Goal: Information Seeking & Learning: Learn about a topic

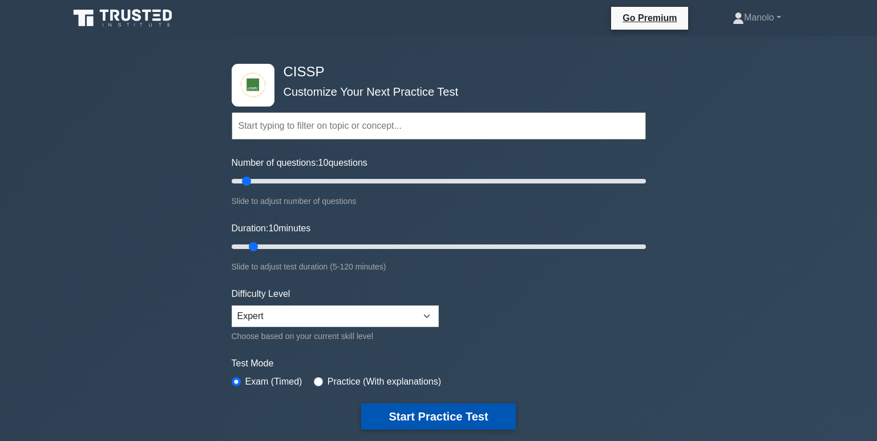
click at [451, 416] on button "Start Practice Test" at bounding box center [438, 417] width 154 height 26
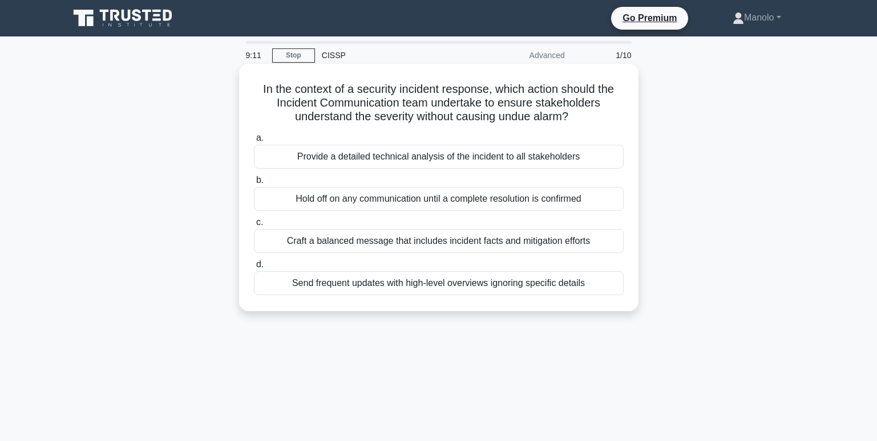
click at [578, 289] on div "Send frequent updates with high-level overviews ignoring specific details" at bounding box center [439, 283] width 370 height 24
click at [254, 269] on input "d. Send frequent updates with high-level overviews ignoring specific details" at bounding box center [254, 264] width 0 height 7
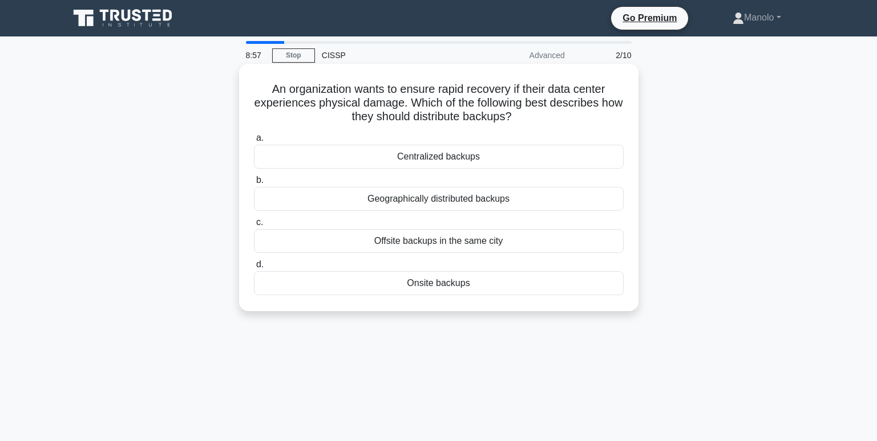
click at [470, 198] on div "Geographically distributed backups" at bounding box center [439, 199] width 370 height 24
click at [254, 184] on input "b. Geographically distributed backups" at bounding box center [254, 180] width 0 height 7
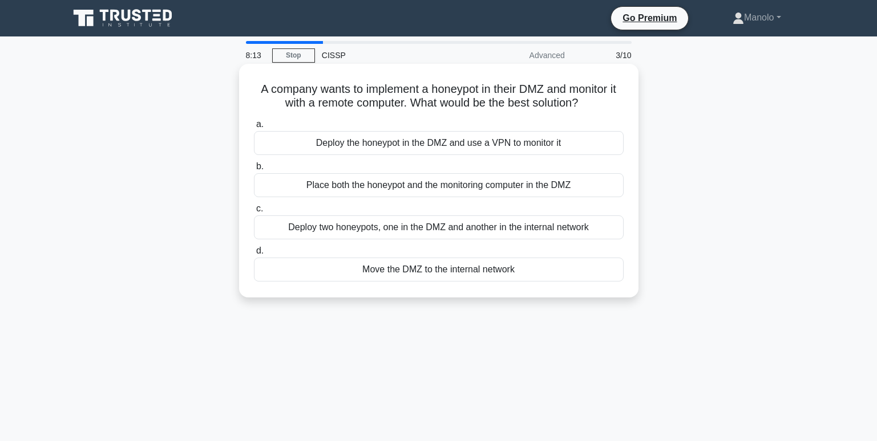
click at [550, 144] on div "Deploy the honeypot in the DMZ and use a VPN to monitor it" at bounding box center [439, 143] width 370 height 24
click at [254, 128] on input "a. Deploy the honeypot in the DMZ and use a VPN to monitor it" at bounding box center [254, 124] width 0 height 7
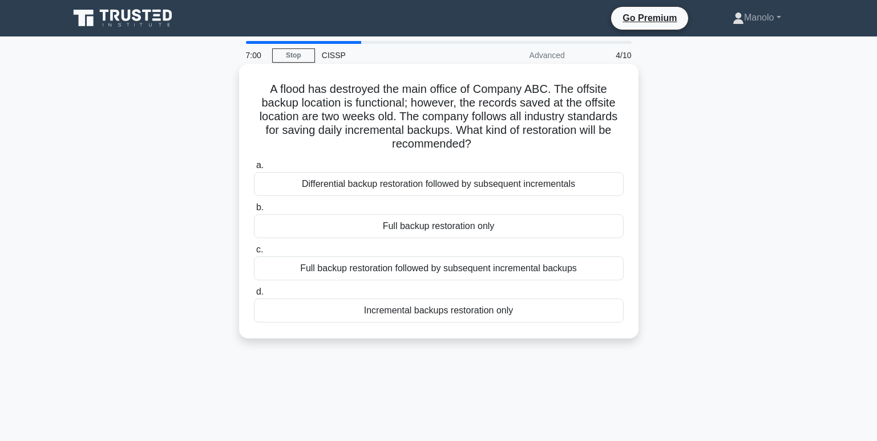
click at [454, 273] on div "Full backup restoration followed by subsequent incremental backups" at bounding box center [439, 269] width 370 height 24
click at [254, 254] on input "c. Full backup restoration followed by subsequent incremental backups" at bounding box center [254, 249] width 0 height 7
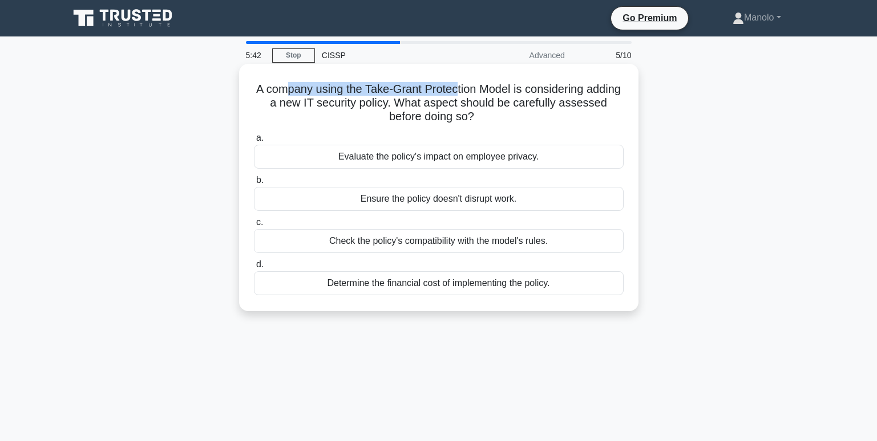
drag, startPoint x: 298, startPoint y: 95, endPoint x: 473, endPoint y: 96, distance: 174.5
click at [473, 96] on h5 "A company using the Take-Grant Protection Model is considering adding a new IT …" at bounding box center [439, 103] width 372 height 42
drag, startPoint x: 473, startPoint y: 96, endPoint x: 513, endPoint y: 103, distance: 40.5
click at [513, 103] on h5 "A company using the Take-Grant Protection Model is considering adding a new IT …" at bounding box center [439, 103] width 372 height 42
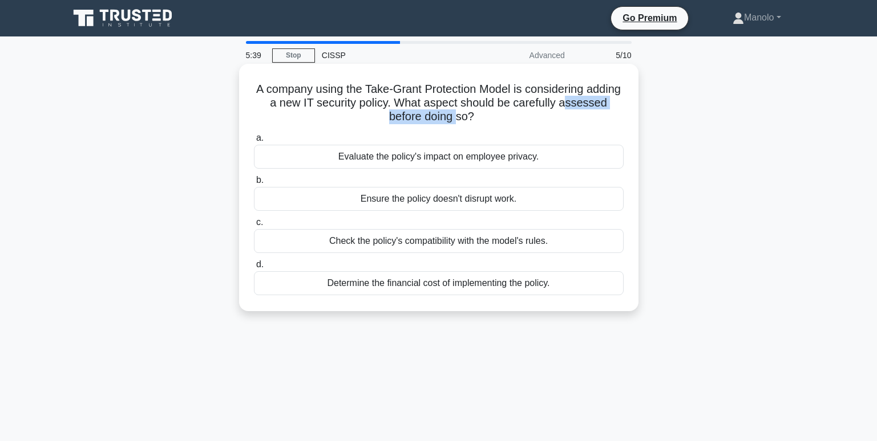
drag, startPoint x: 367, startPoint y: 113, endPoint x: 483, endPoint y: 113, distance: 115.8
click at [483, 113] on h5 "A company using the Take-Grant Protection Model is considering adding a new IT …" at bounding box center [439, 103] width 372 height 42
click at [541, 244] on div "Check the policy's compatibility with the model's rules." at bounding box center [439, 241] width 370 height 24
click at [254, 226] on input "c. Check the policy's compatibility with the model's rules." at bounding box center [254, 222] width 0 height 7
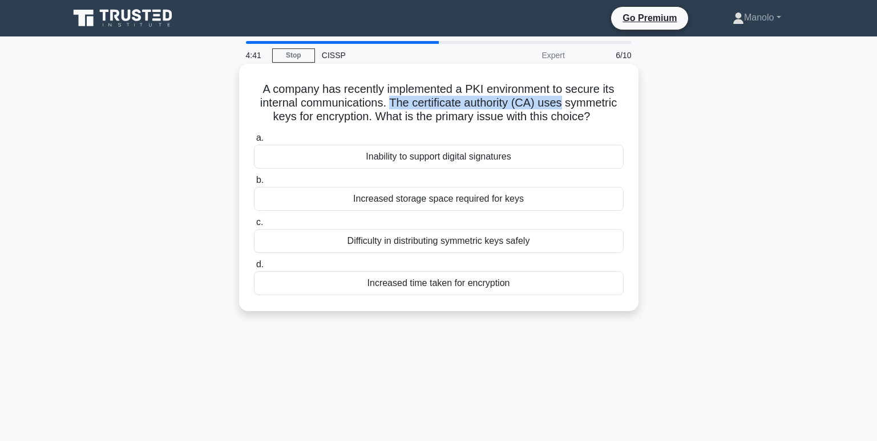
drag, startPoint x: 391, startPoint y: 106, endPoint x: 563, endPoint y: 105, distance: 172.2
click at [563, 105] on h5 "A company has recently implemented a PKI environment to secure its internal com…" at bounding box center [439, 103] width 372 height 42
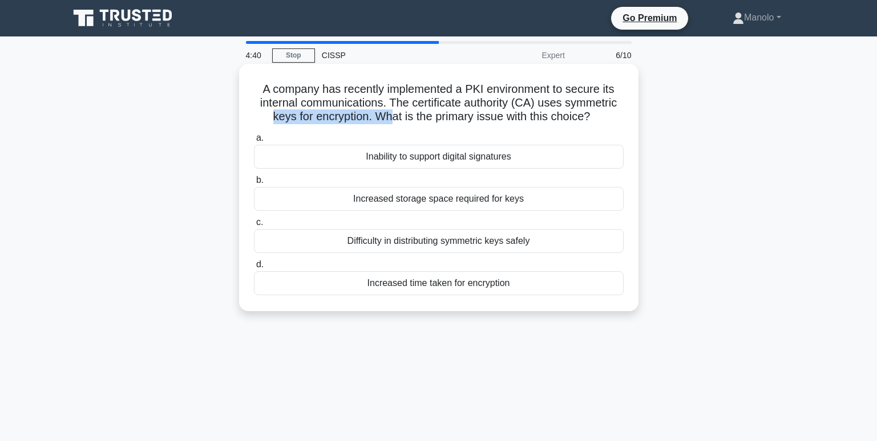
drag, startPoint x: 262, startPoint y: 118, endPoint x: 387, endPoint y: 116, distance: 125.5
click at [387, 116] on h5 "A company has recently implemented a PKI environment to secure its internal com…" at bounding box center [439, 103] width 372 height 42
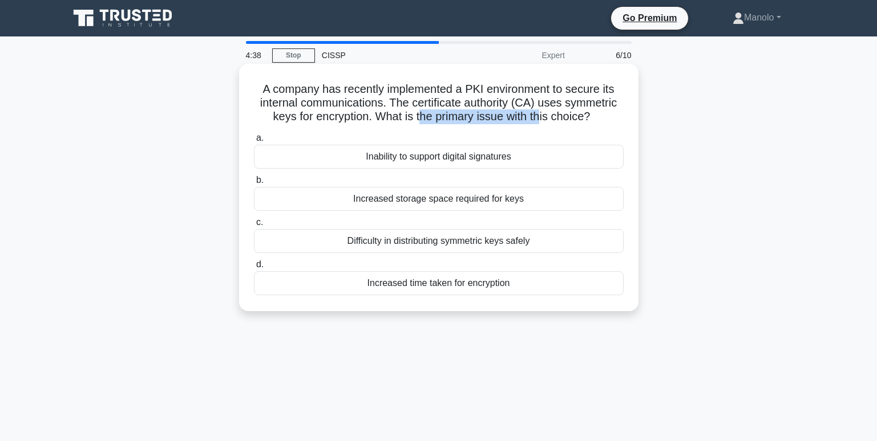
drag, startPoint x: 387, startPoint y: 116, endPoint x: 540, endPoint y: 112, distance: 152.9
click at [540, 112] on h5 "A company has recently implemented a PKI environment to secure its internal com…" at bounding box center [439, 103] width 372 height 42
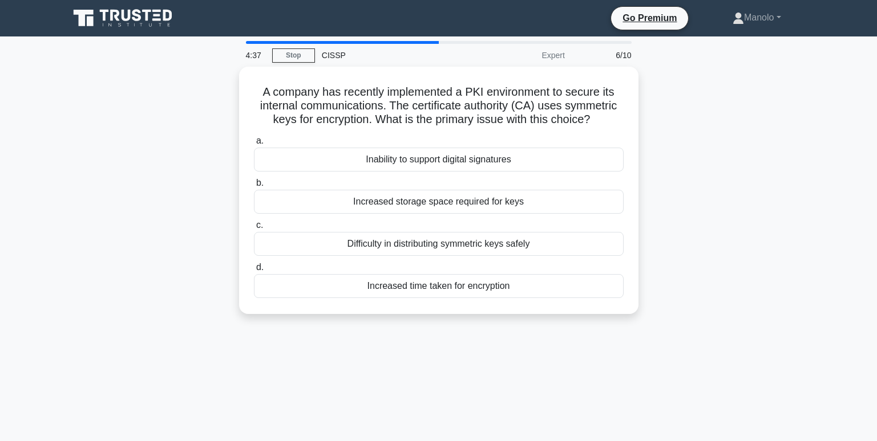
click at [760, 169] on div "A company has recently implemented a PKI environment to secure its internal com…" at bounding box center [438, 197] width 753 height 261
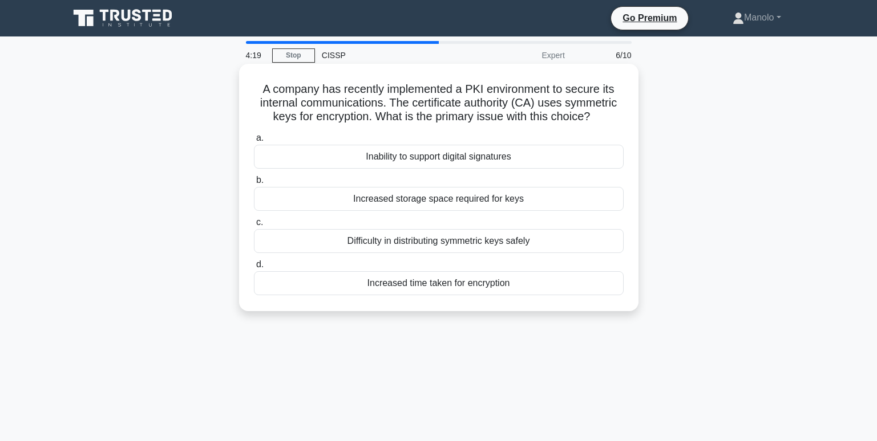
click at [519, 244] on div "Difficulty in distributing symmetric keys safely" at bounding box center [439, 241] width 370 height 24
click at [254, 226] on input "c. Difficulty in distributing symmetric keys safely" at bounding box center [254, 222] width 0 height 7
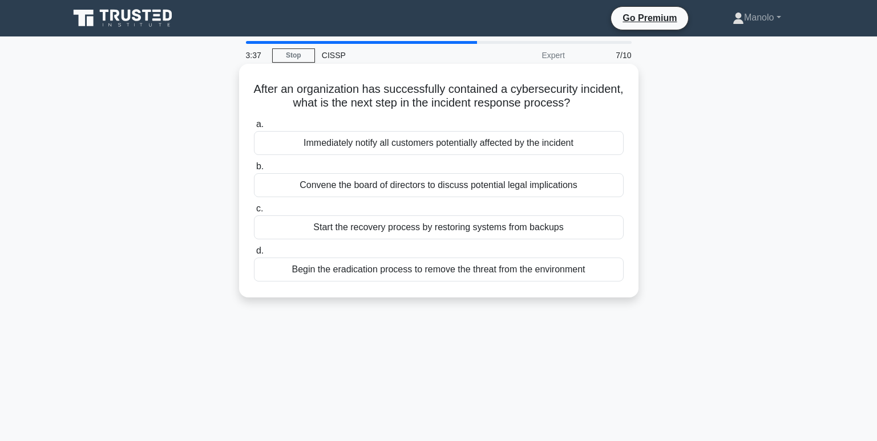
click at [585, 271] on div "Begin the eradication process to remove the threat from the environment" at bounding box center [439, 270] width 370 height 24
click at [254, 255] on input "d. Begin the eradication process to remove the threat from the environment" at bounding box center [254, 251] width 0 height 7
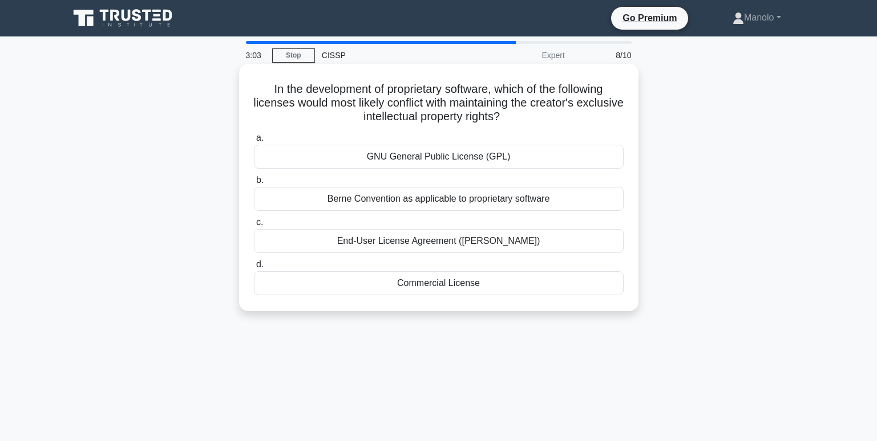
click at [557, 241] on div "End-User License Agreement (EULA)" at bounding box center [439, 241] width 370 height 24
click at [254, 226] on input "c. End-User License Agreement (EULA)" at bounding box center [254, 222] width 0 height 7
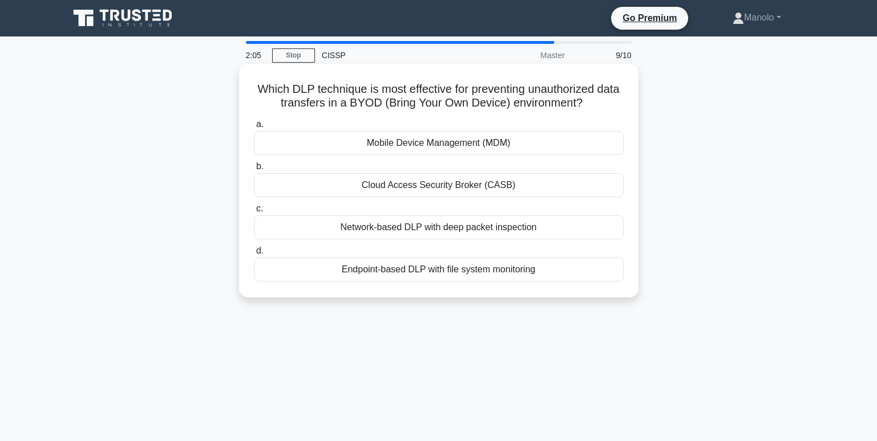
click at [543, 229] on div "Network-based DLP with deep packet inspection" at bounding box center [439, 228] width 370 height 24
click at [254, 213] on input "c. Network-based DLP with deep packet inspection" at bounding box center [254, 208] width 0 height 7
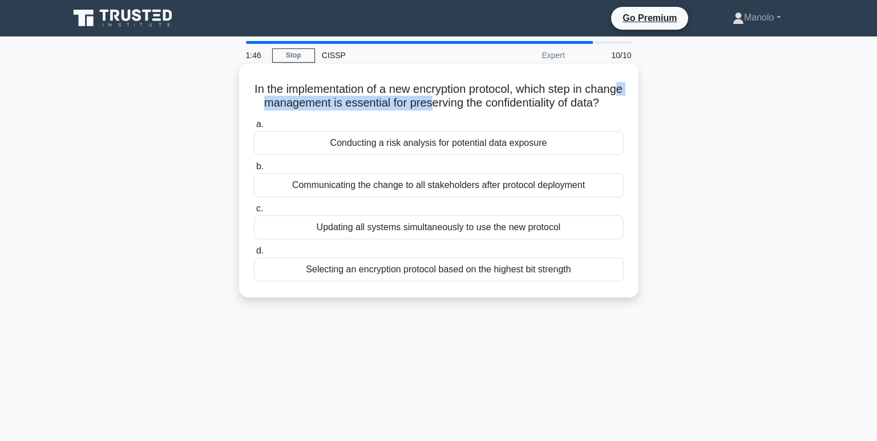
drag, startPoint x: 289, startPoint y: 104, endPoint x: 472, endPoint y: 106, distance: 182.5
click at [472, 106] on h5 "In the implementation of a new encryption protocol, which step in change manage…" at bounding box center [439, 96] width 372 height 29
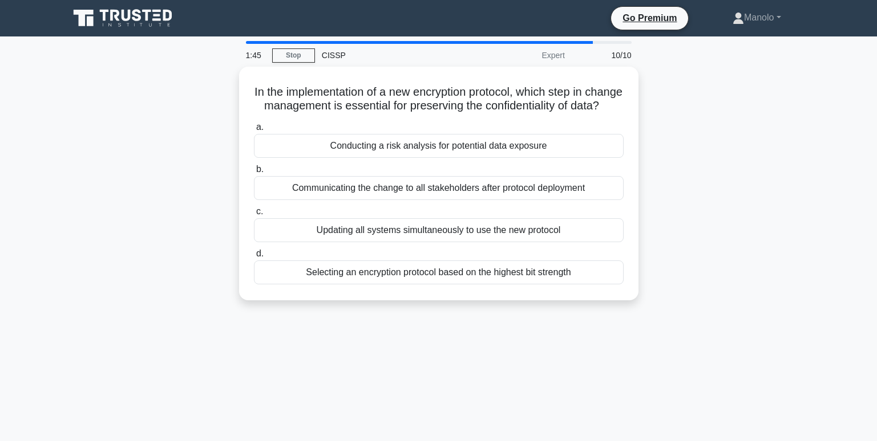
drag, startPoint x: 472, startPoint y: 106, endPoint x: 690, endPoint y: 148, distance: 222.6
click at [690, 148] on div "In the implementation of a new encryption protocol, which step in change manage…" at bounding box center [438, 191] width 753 height 248
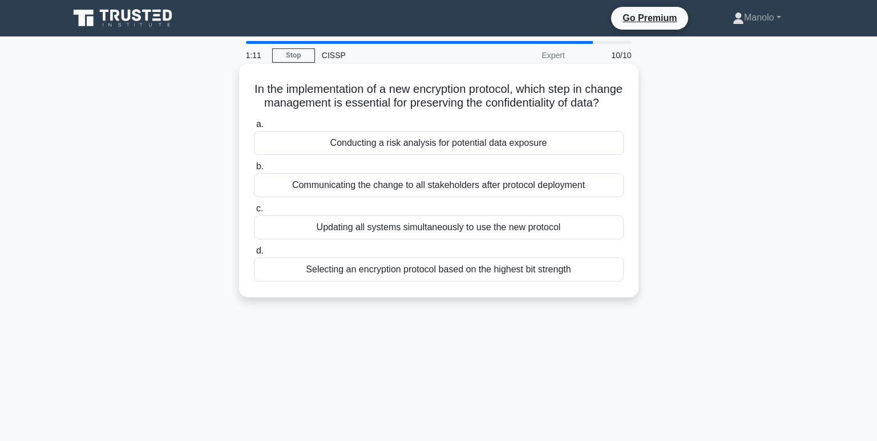
click at [589, 282] on div "Selecting an encryption protocol based on the highest bit strength" at bounding box center [439, 270] width 370 height 24
click at [254, 255] on input "d. Selecting an encryption protocol based on the highest bit strength" at bounding box center [254, 251] width 0 height 7
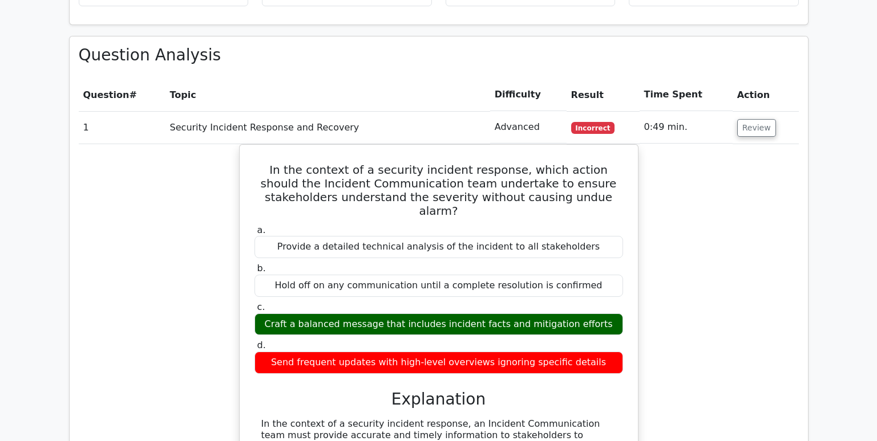
scroll to position [913, 0]
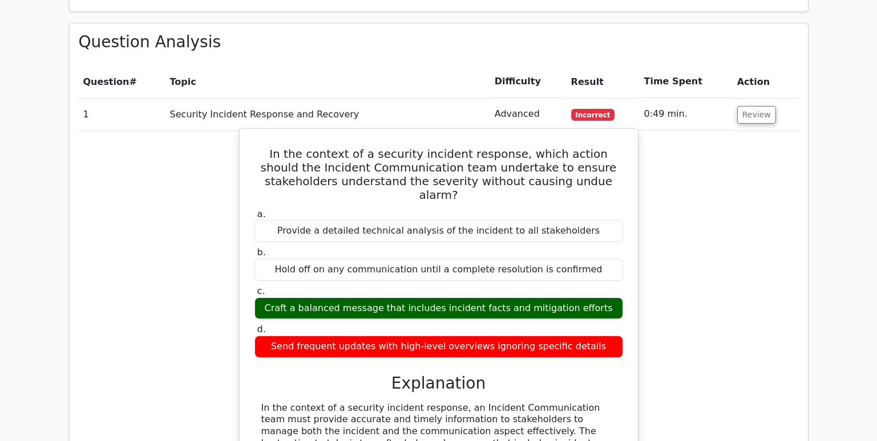
drag, startPoint x: 468, startPoint y: 265, endPoint x: 577, endPoint y: 266, distance: 109.5
click at [577, 298] on div "Craft a balanced message that includes incident facts and mitigation efforts" at bounding box center [438, 309] width 368 height 22
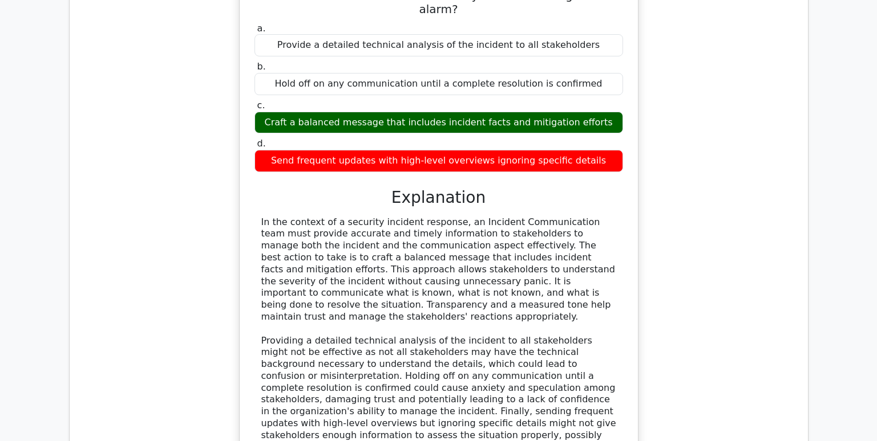
scroll to position [1141, 0]
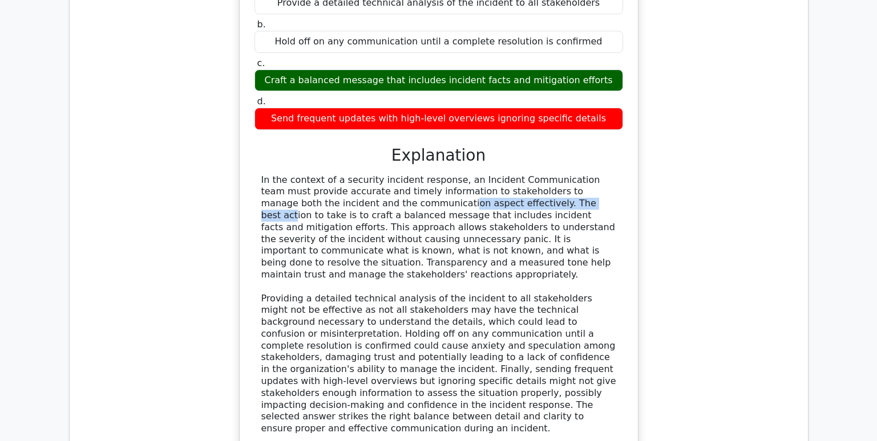
drag, startPoint x: 269, startPoint y: 165, endPoint x: 416, endPoint y: 165, distance: 146.6
click at [416, 175] on div "In the context of a security incident response, an Incident Communication team …" at bounding box center [438, 305] width 355 height 261
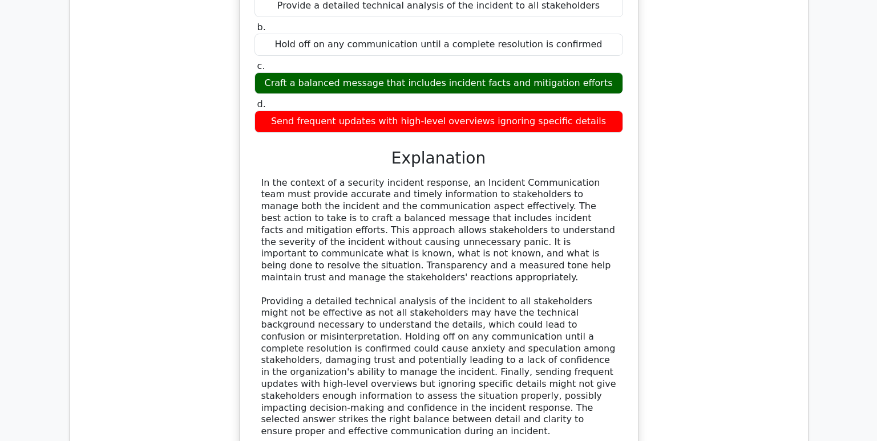
drag, startPoint x: 416, startPoint y: 165, endPoint x: 683, endPoint y: 174, distance: 267.6
click at [683, 174] on div "In the context of a security incident response, which action should the Inciden…" at bounding box center [439, 201] width 720 height 596
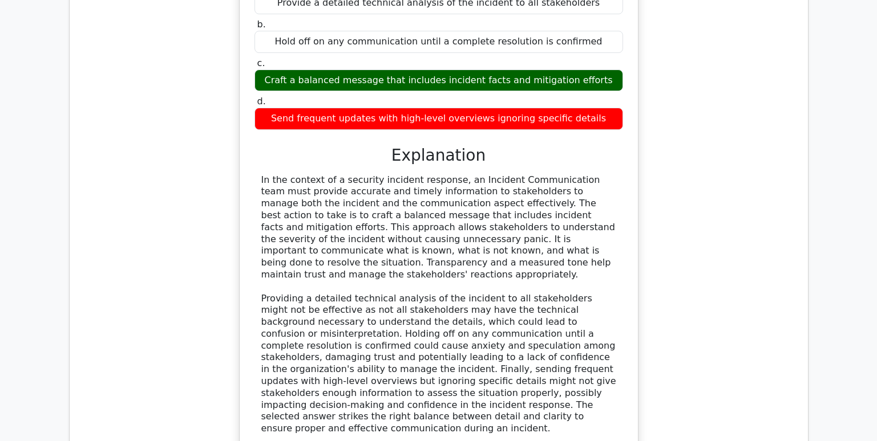
drag, startPoint x: 597, startPoint y: 83, endPoint x: 388, endPoint y: 82, distance: 208.7
click at [388, 108] on div "Send frequent updates with high-level overviews ignoring specific details" at bounding box center [438, 119] width 368 height 22
drag, startPoint x: 388, startPoint y: 82, endPoint x: 431, endPoint y: 193, distance: 119.0
click at [431, 193] on div "In the context of a security incident response, an Incident Communication team …" at bounding box center [438, 305] width 355 height 261
drag, startPoint x: 438, startPoint y: 155, endPoint x: 599, endPoint y: 156, distance: 160.8
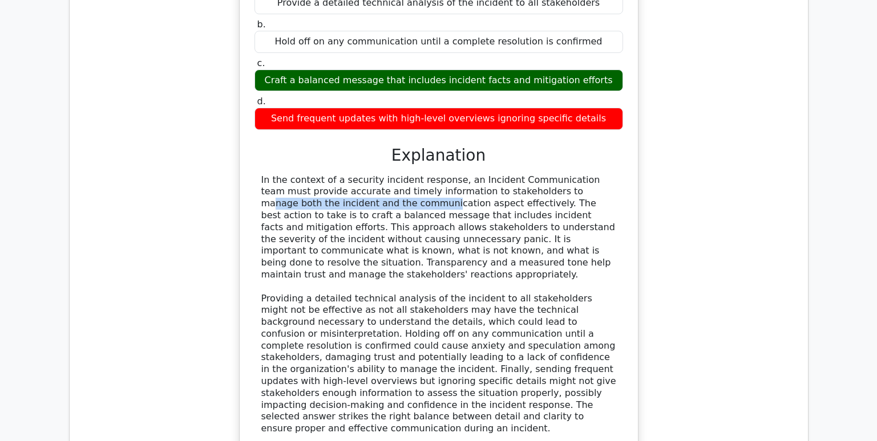
click at [599, 175] on div "In the context of a security incident response, an Incident Communication team …" at bounding box center [438, 305] width 355 height 261
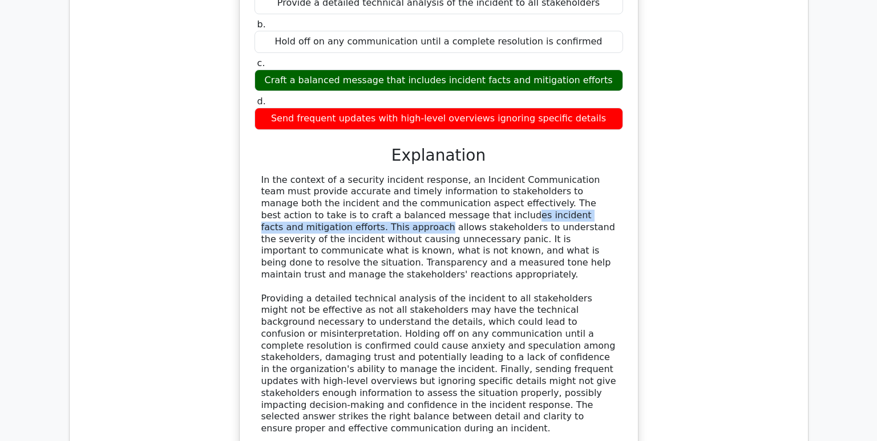
drag, startPoint x: 272, startPoint y: 175, endPoint x: 488, endPoint y: 177, distance: 216.2
click at [488, 177] on div "In the context of a security incident response, an Incident Communication team …" at bounding box center [438, 305] width 355 height 261
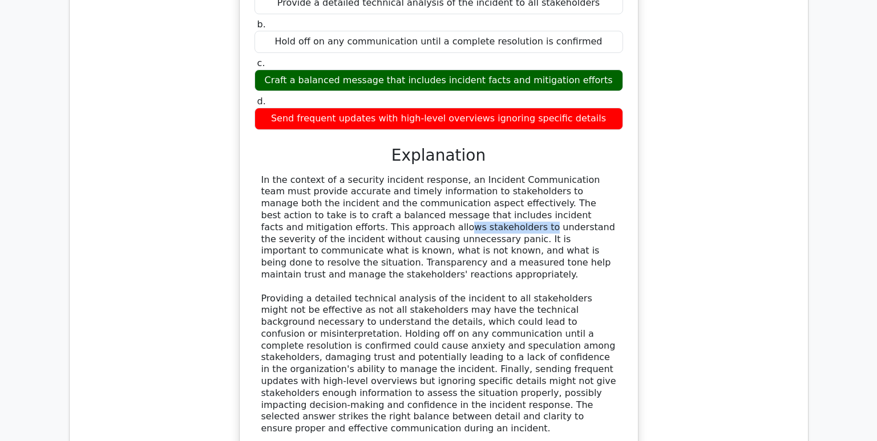
drag, startPoint x: 488, startPoint y: 177, endPoint x: 578, endPoint y: 177, distance: 89.5
click at [578, 177] on div "In the context of a security incident response, an Incident Communication team …" at bounding box center [438, 305] width 355 height 261
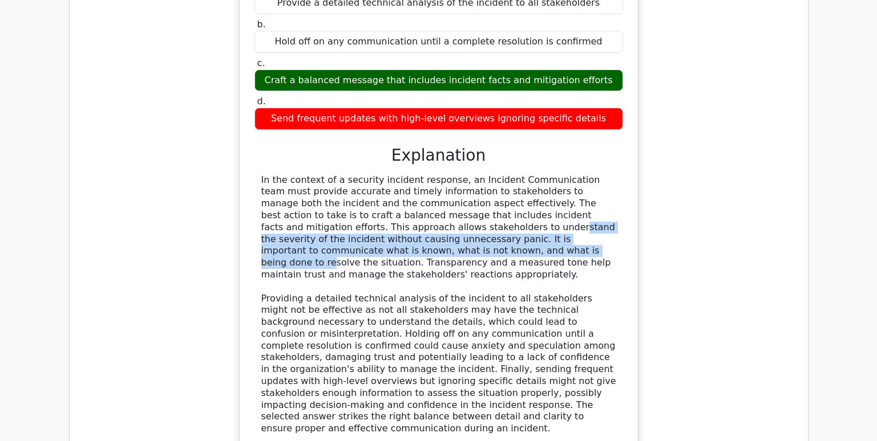
drag, startPoint x: 275, startPoint y: 191, endPoint x: 637, endPoint y: 200, distance: 361.1
click at [637, 200] on div "In the context of a security incident response, which action should the Inciden…" at bounding box center [438, 191] width 399 height 582
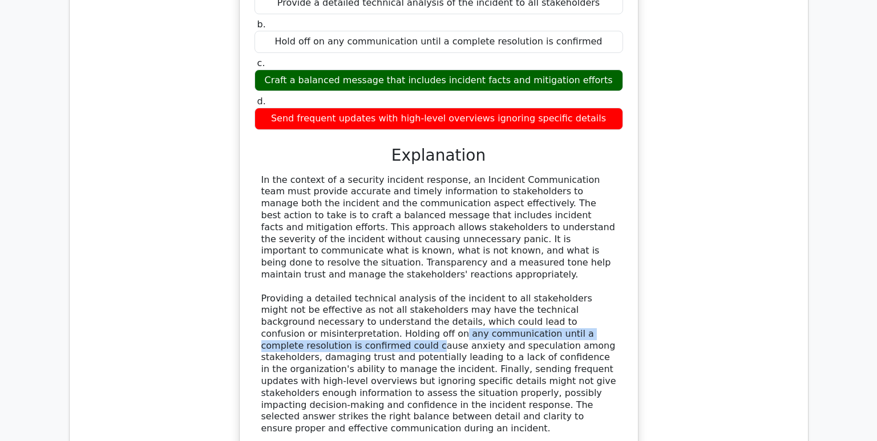
drag, startPoint x: 269, startPoint y: 282, endPoint x: 548, endPoint y: 286, distance: 278.9
click at [548, 286] on div "In the context of a security incident response, an Incident Communication team …" at bounding box center [438, 305] width 355 height 261
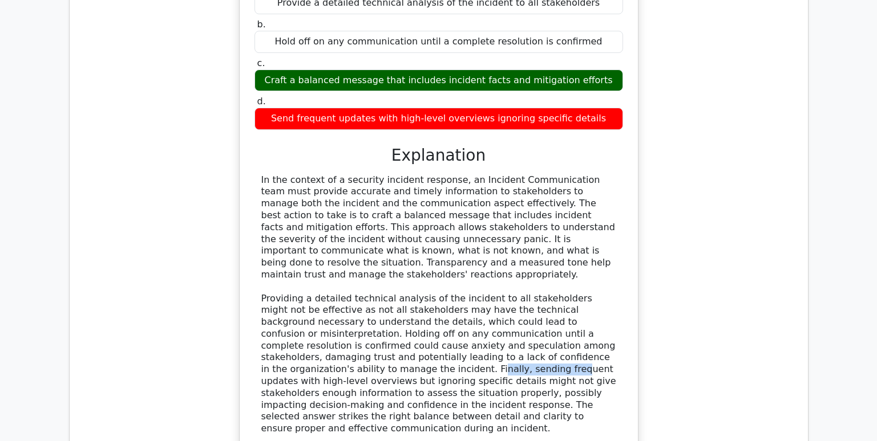
drag, startPoint x: 522, startPoint y: 305, endPoint x: 599, endPoint y: 306, distance: 76.4
click at [599, 306] on div "In the context of a security incident response, an Incident Communication team …" at bounding box center [438, 305] width 355 height 261
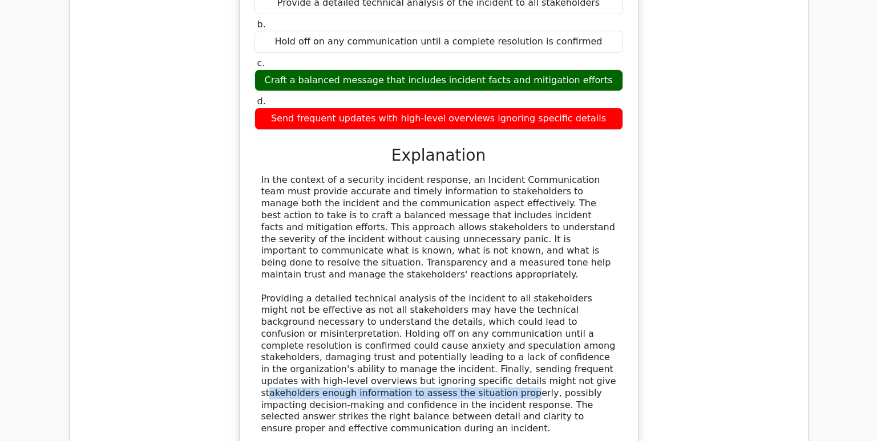
drag, startPoint x: 270, startPoint y: 325, endPoint x: 505, endPoint y: 330, distance: 235.6
click at [505, 330] on div "In the context of a security incident response, an Incident Communication team …" at bounding box center [438, 305] width 355 height 261
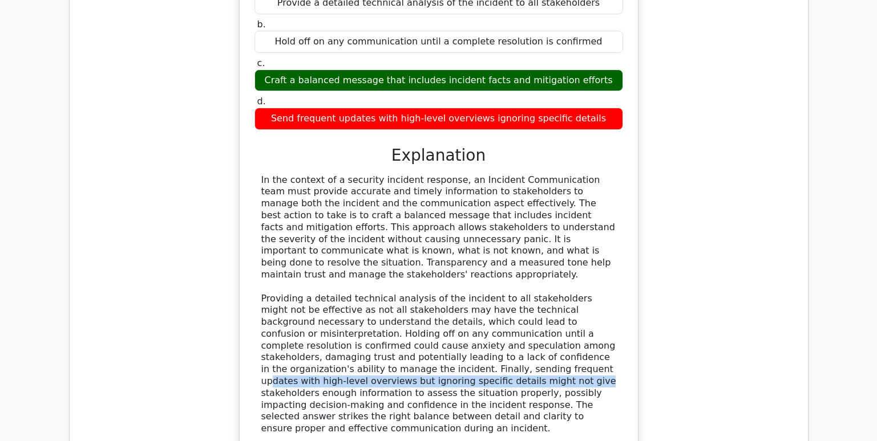
drag, startPoint x: 270, startPoint y: 321, endPoint x: 591, endPoint y: 318, distance: 321.1
click at [591, 318] on div "In the context of a security incident response, an Incident Communication team …" at bounding box center [438, 305] width 355 height 261
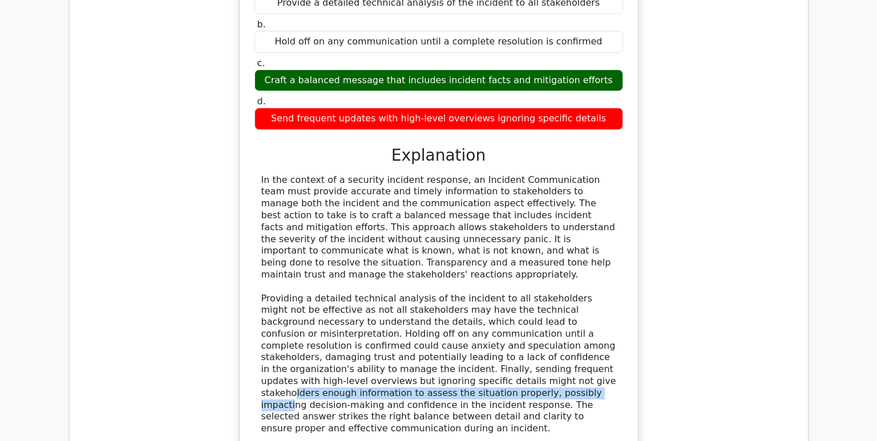
drag, startPoint x: 291, startPoint y: 329, endPoint x: 591, endPoint y: 330, distance: 300.0
click at [591, 330] on div "In the context of a security incident response, an Incident Communication team …" at bounding box center [438, 305] width 355 height 261
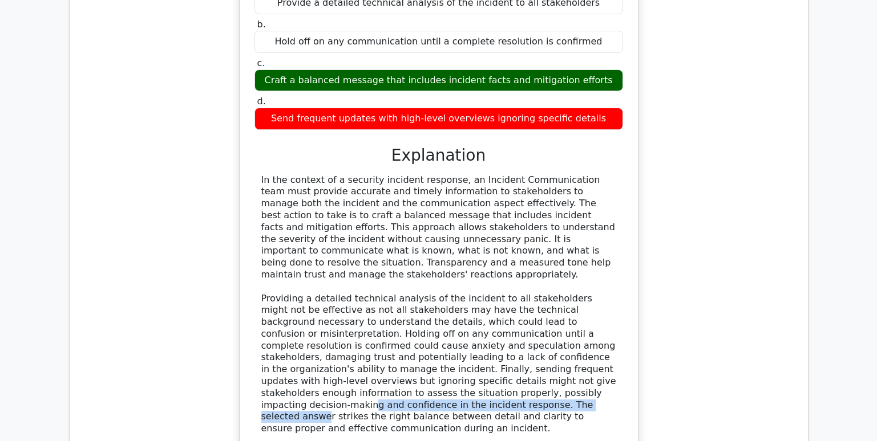
drag, startPoint x: 323, startPoint y: 337, endPoint x: 574, endPoint y: 343, distance: 251.6
click at [574, 343] on div "In the context of a security incident response, an Incident Communication team …" at bounding box center [438, 305] width 355 height 261
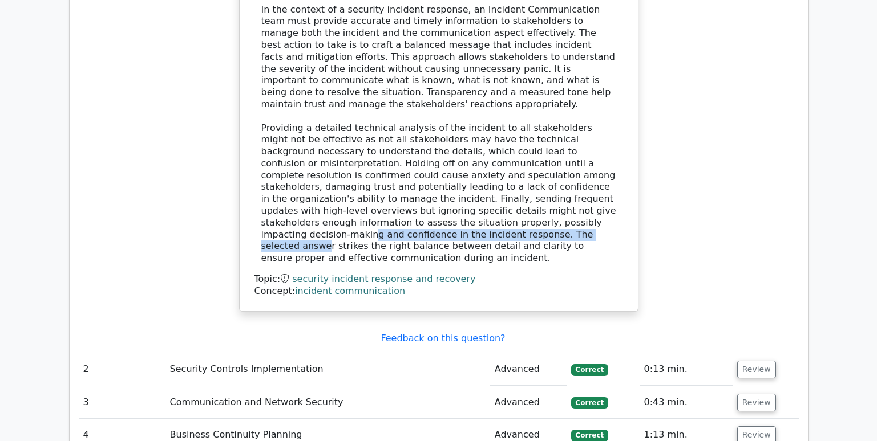
scroll to position [1312, 0]
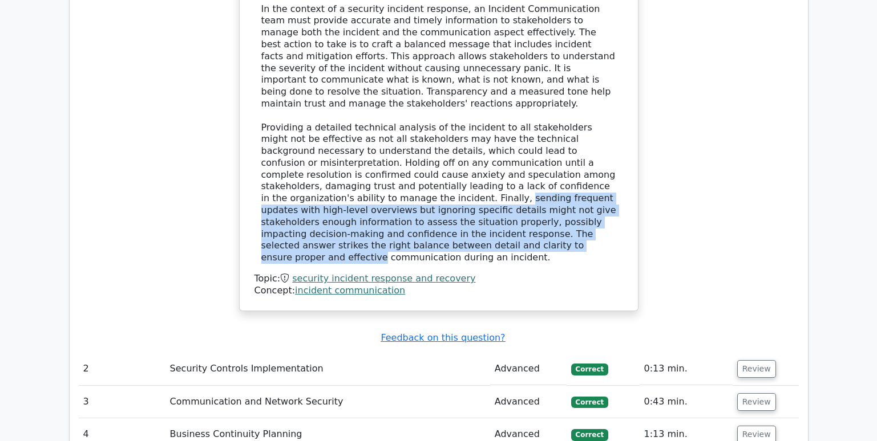
drag, startPoint x: 546, startPoint y: 135, endPoint x: 577, endPoint y: 183, distance: 57.3
click at [577, 183] on div "In the context of a security incident response, an Incident Communication team …" at bounding box center [438, 133] width 355 height 261
copy div "sending frequent updates with high-level overviews but ignoring specific detail…"
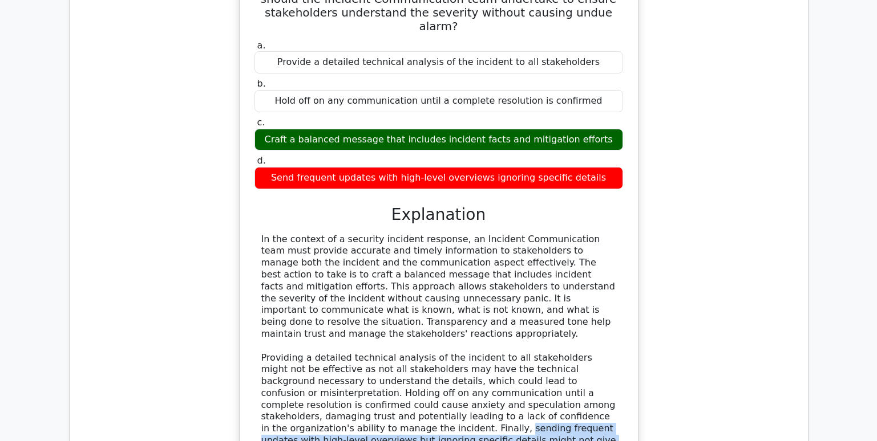
scroll to position [1084, 0]
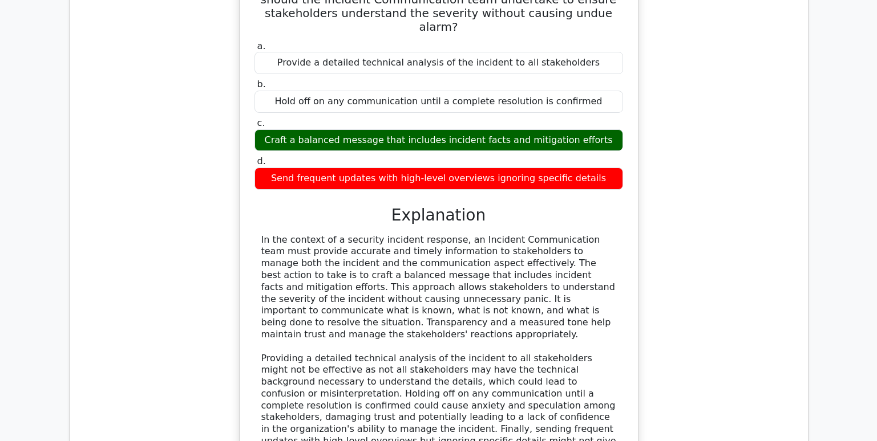
click at [732, 351] on div "In the context of a security incident response, which action should the Inciden…" at bounding box center [439, 258] width 720 height 596
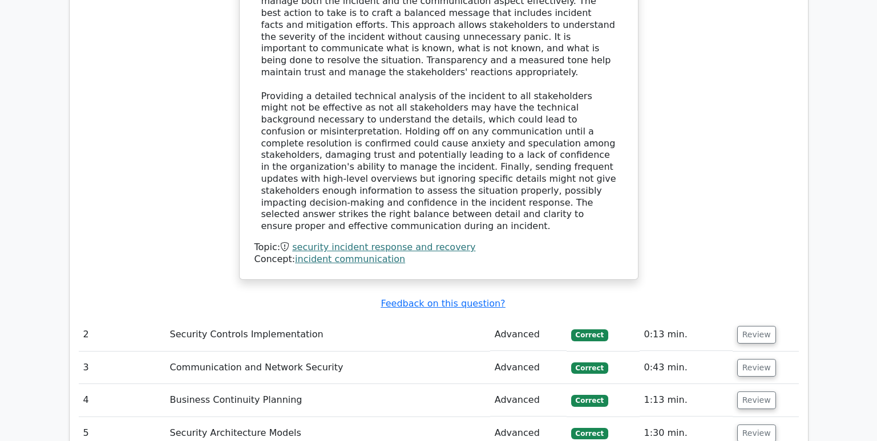
scroll to position [1369, 0]
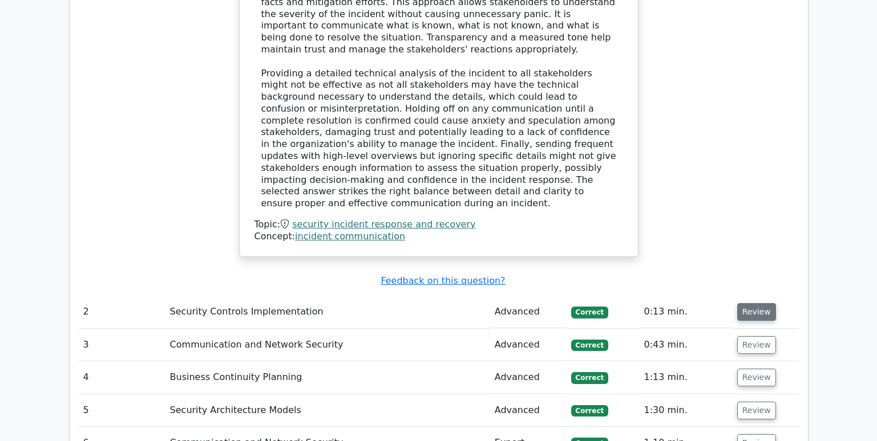
click at [757, 303] on button "Review" at bounding box center [756, 312] width 39 height 18
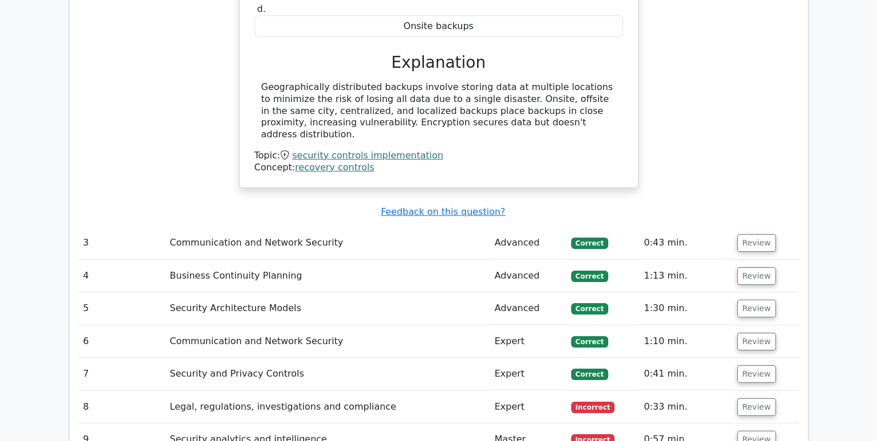
scroll to position [1882, 0]
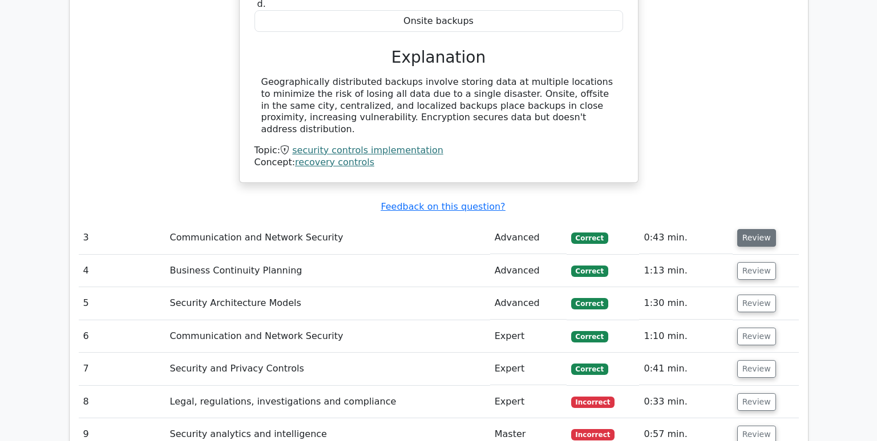
click at [758, 229] on button "Review" at bounding box center [756, 238] width 39 height 18
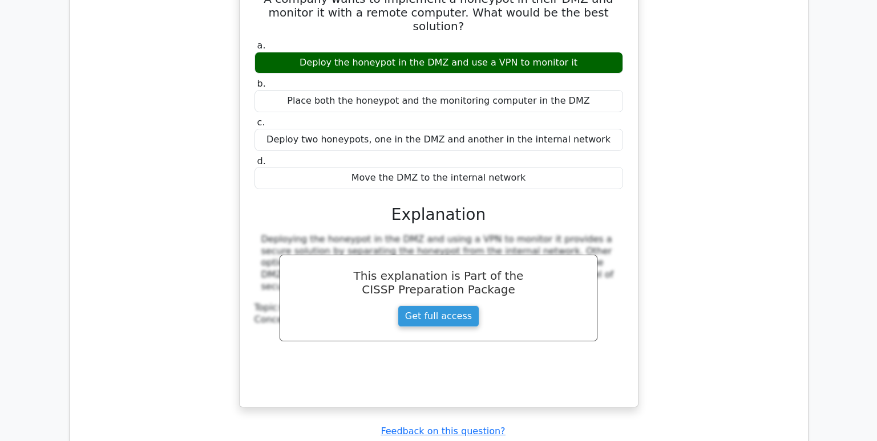
scroll to position [2167, 0]
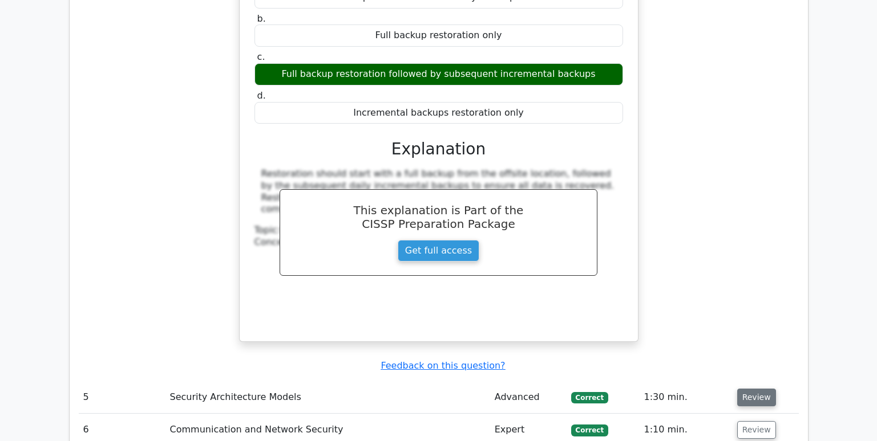
scroll to position [2795, 0]
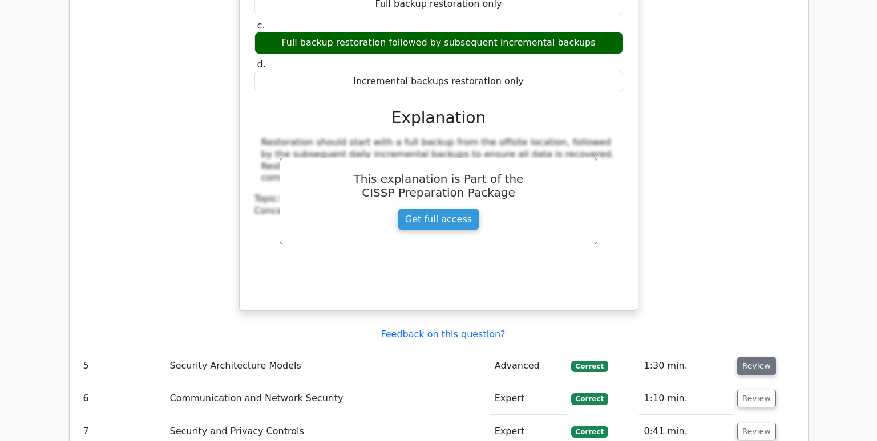
click at [752, 358] on button "Review" at bounding box center [756, 367] width 39 height 18
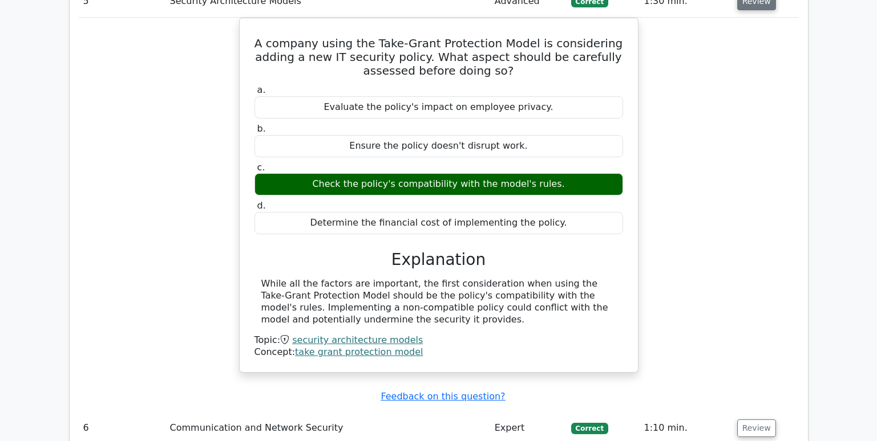
scroll to position [3251, 0]
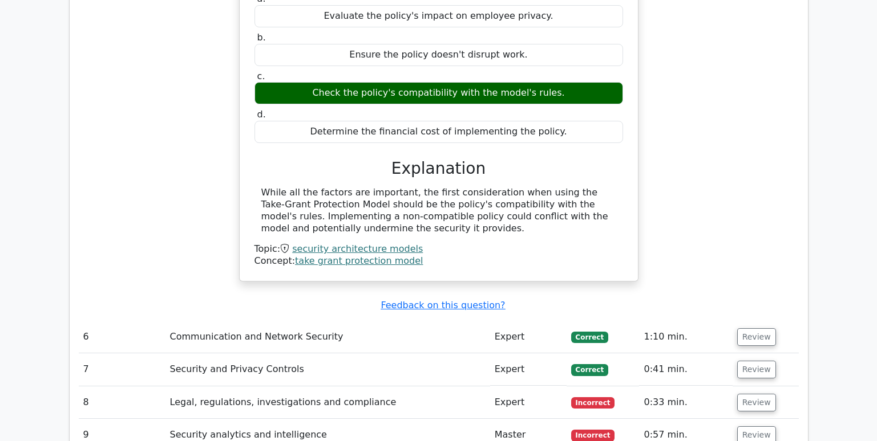
click at [757, 321] on td "Review" at bounding box center [765, 337] width 66 height 33
click at [755, 329] on button "Review" at bounding box center [756, 338] width 39 height 18
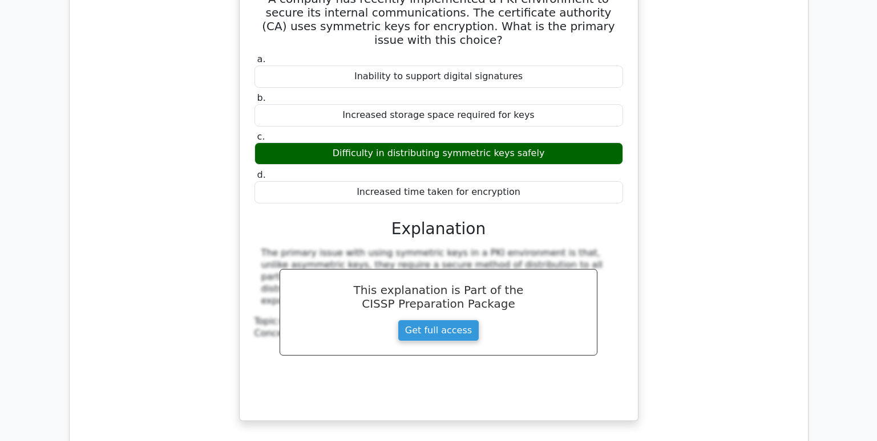
scroll to position [3764, 0]
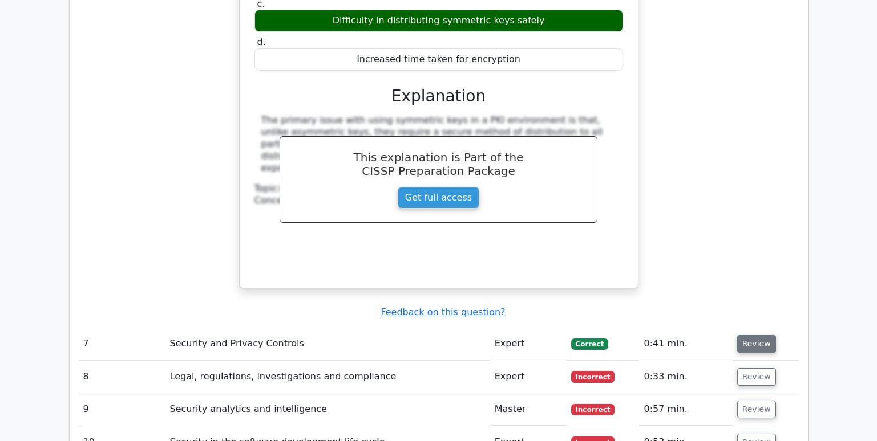
click at [741, 335] on button "Review" at bounding box center [756, 344] width 39 height 18
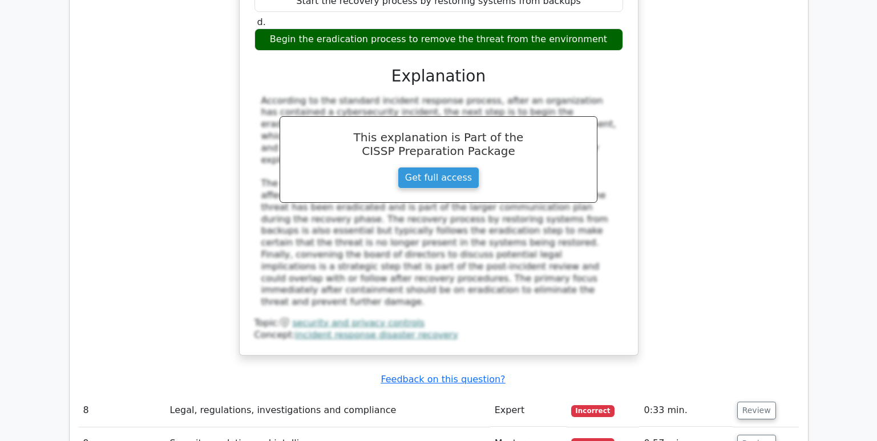
scroll to position [4278, 0]
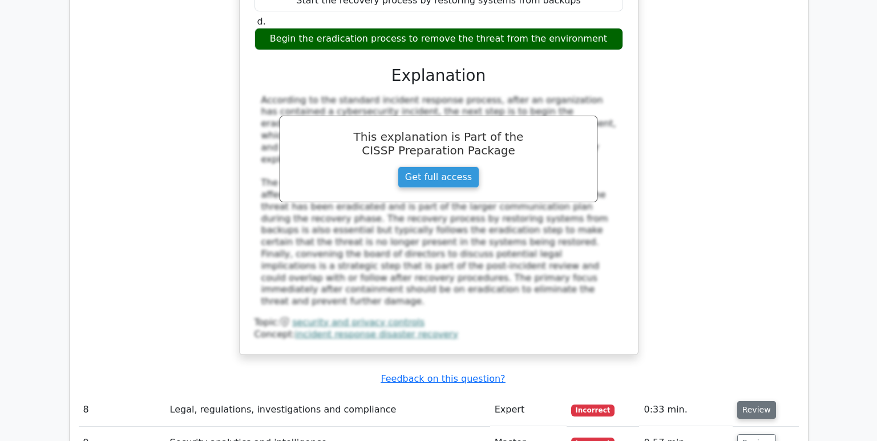
click at [753, 402] on button "Review" at bounding box center [756, 411] width 39 height 18
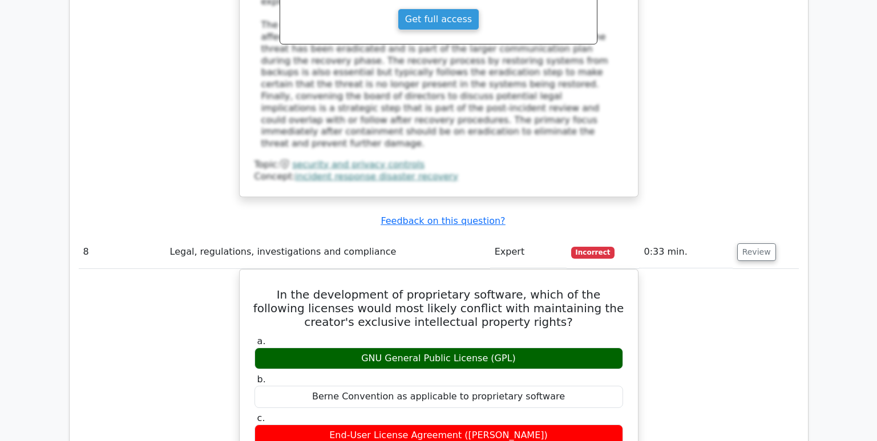
scroll to position [4449, 0]
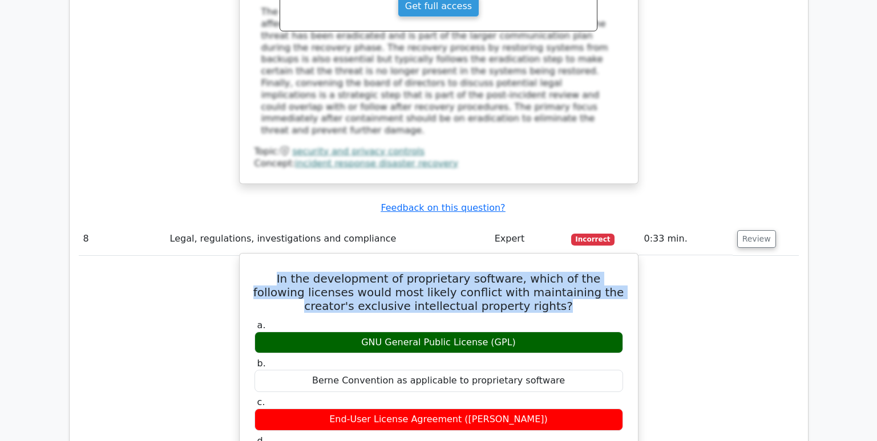
drag, startPoint x: 542, startPoint y: 179, endPoint x: 265, endPoint y: 153, distance: 279.0
click at [265, 272] on h5 "In the development of proprietary software, which of the following licenses wou…" at bounding box center [438, 292] width 371 height 41
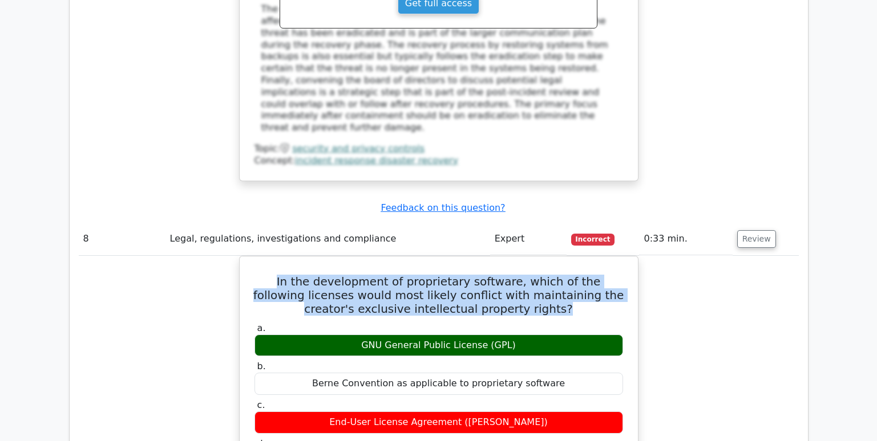
copy h5 "In the development of proprietary software, which of the following licenses wou…"
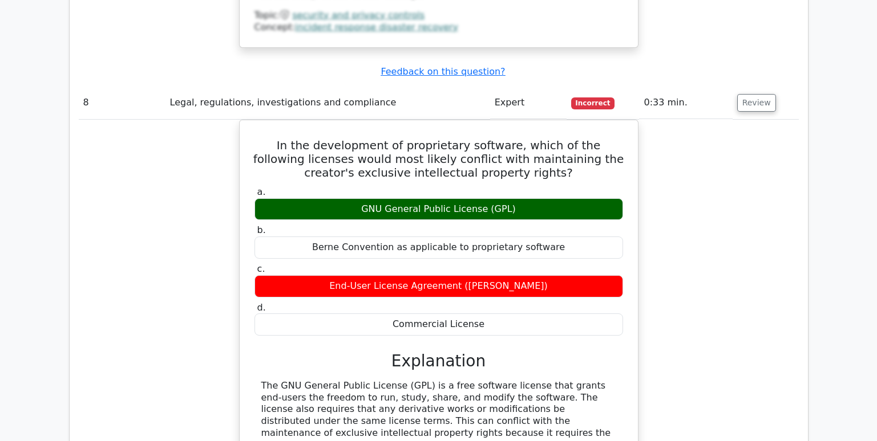
scroll to position [4620, 0]
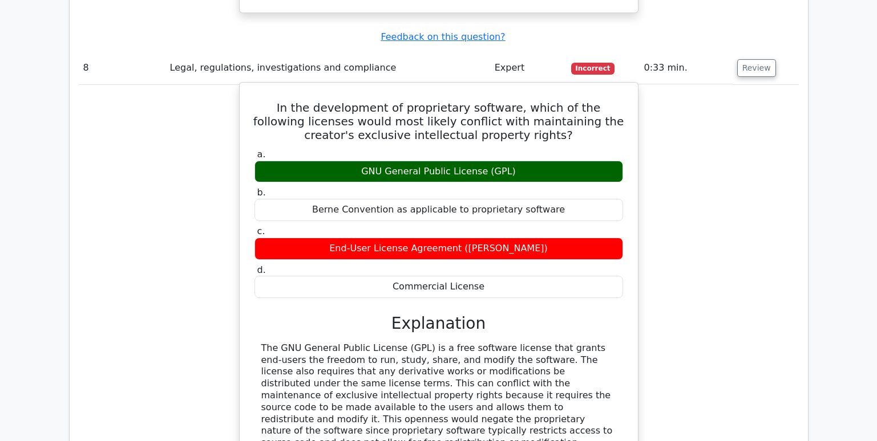
drag, startPoint x: 278, startPoint y: 244, endPoint x: 460, endPoint y: 303, distance: 191.5
drag, startPoint x: 476, startPoint y: 306, endPoint x: 264, endPoint y: 221, distance: 228.8
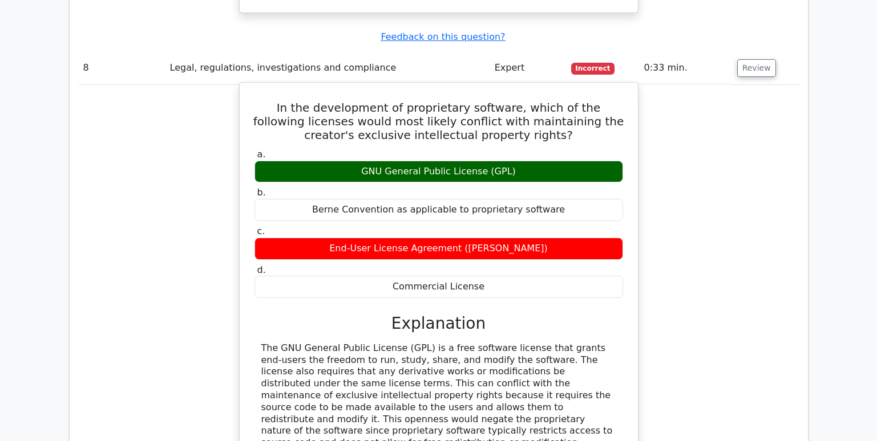
copy div "he GNU General Public License (GPL) is a free software license that grants end-…"
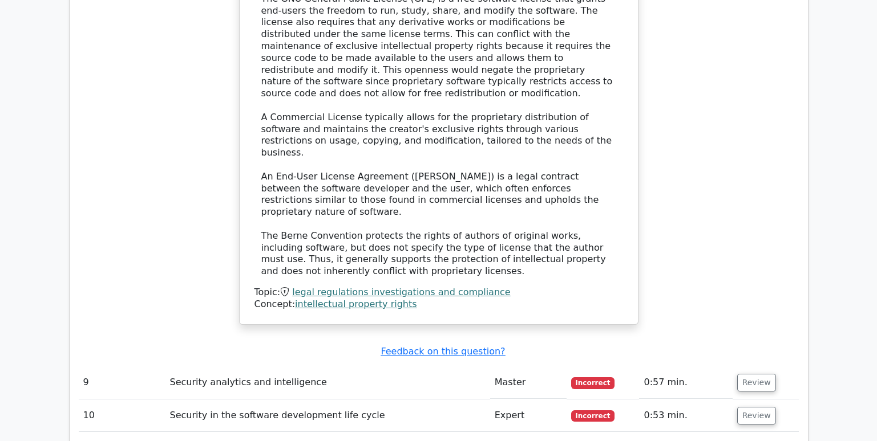
scroll to position [5019, 0]
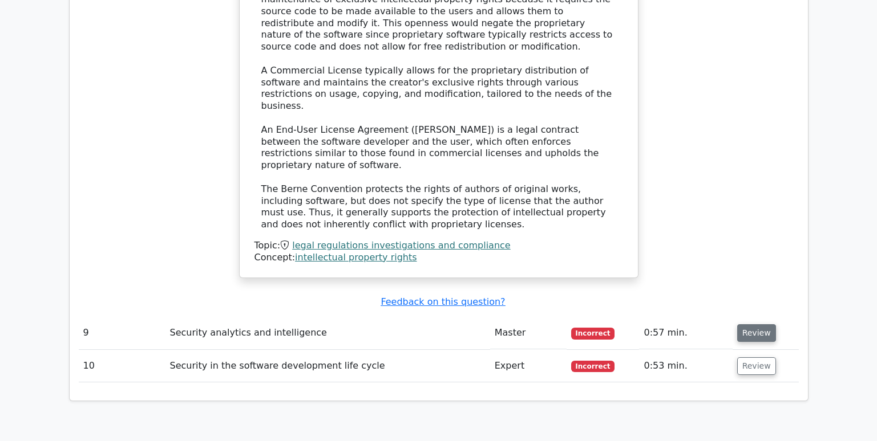
click at [752, 325] on button "Review" at bounding box center [756, 334] width 39 height 18
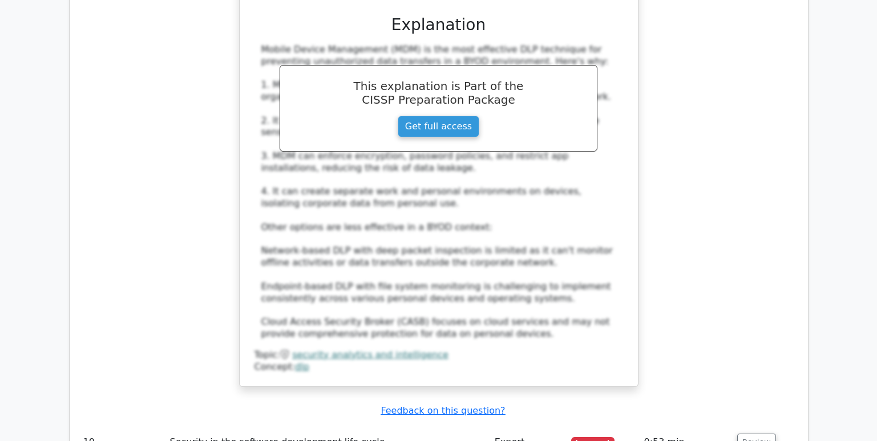
scroll to position [5646, 0]
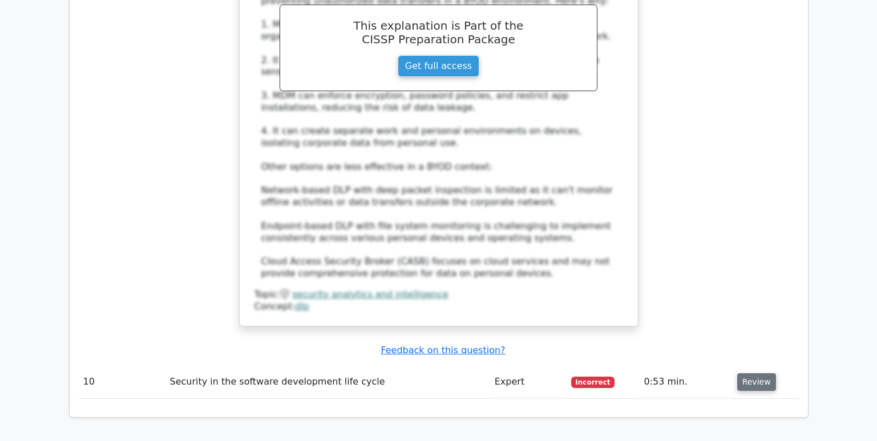
click at [753, 374] on button "Review" at bounding box center [756, 383] width 39 height 18
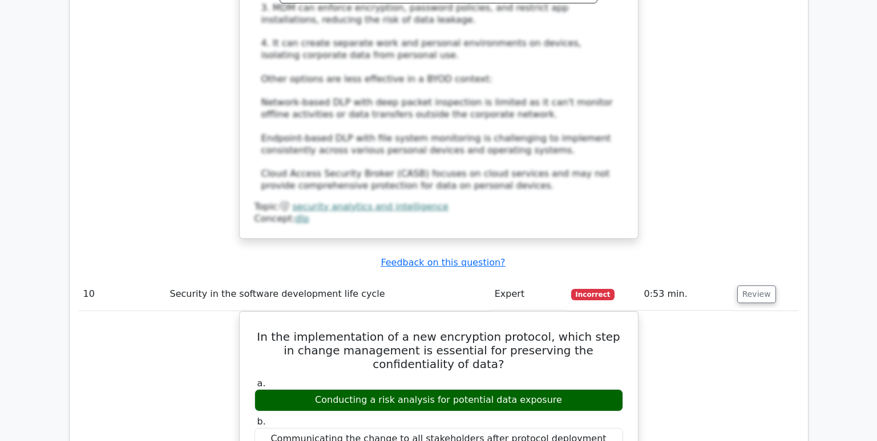
scroll to position [5760, 0]
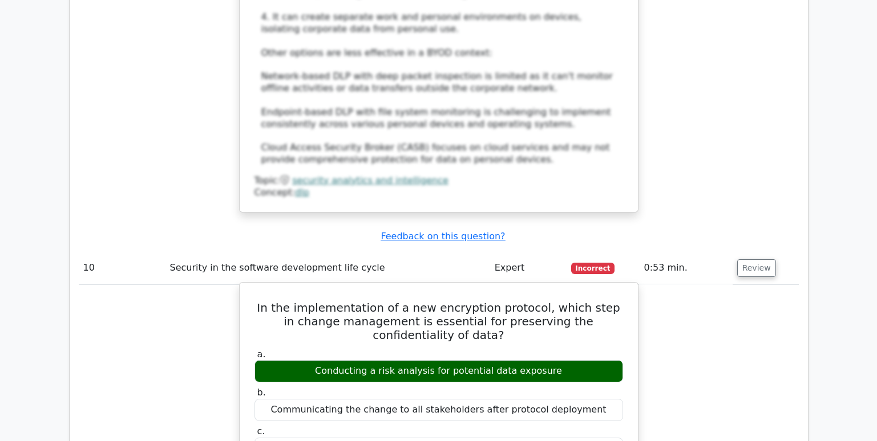
drag, startPoint x: 558, startPoint y: 193, endPoint x: 327, endPoint y: 191, distance: 231.6
click at [327, 360] on div "Conducting a risk analysis for potential data exposure" at bounding box center [438, 371] width 368 height 22
drag, startPoint x: 327, startPoint y: 191, endPoint x: 398, endPoint y: 224, distance: 78.1
click at [398, 399] on div "Communicating the change to all stakeholders after protocol deployment" at bounding box center [438, 410] width 368 height 22
drag, startPoint x: 326, startPoint y: 198, endPoint x: 588, endPoint y: 197, distance: 261.8
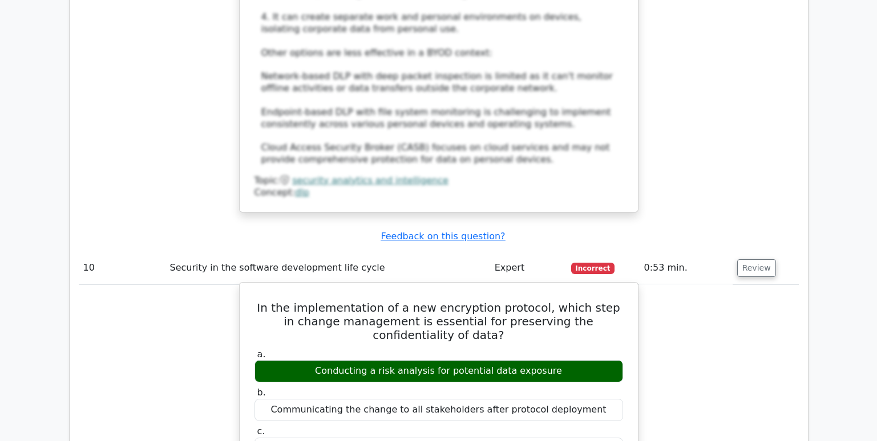
click at [588, 360] on div "Conducting a risk analysis for potential data exposure" at bounding box center [438, 371] width 368 height 22
